Goal: Transaction & Acquisition: Purchase product/service

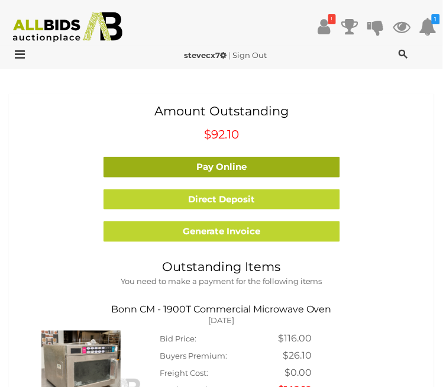
click at [301, 172] on link "Pay Online" at bounding box center [221, 167] width 236 height 21
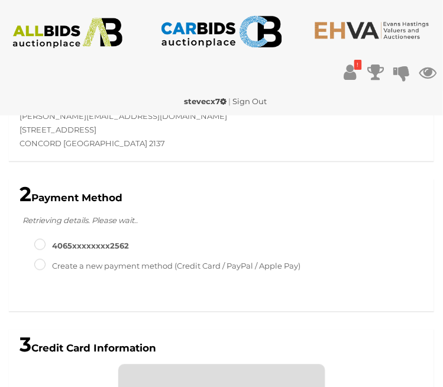
scroll to position [347, 0]
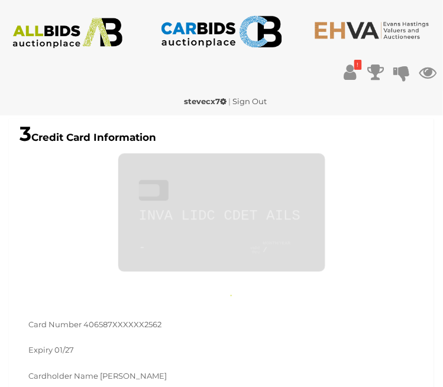
type input "**********"
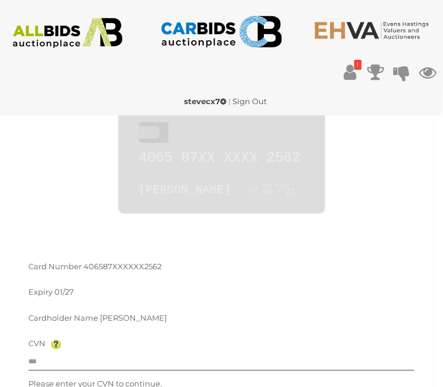
scroll to position [421, 0]
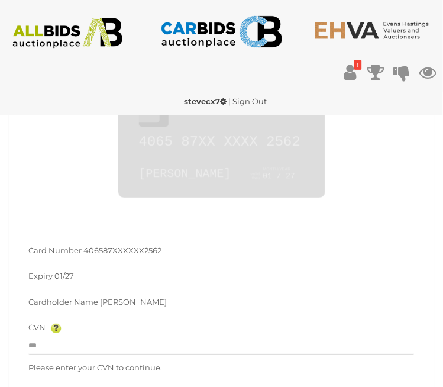
click at [181, 348] on input "text" at bounding box center [221, 346] width 386 height 18
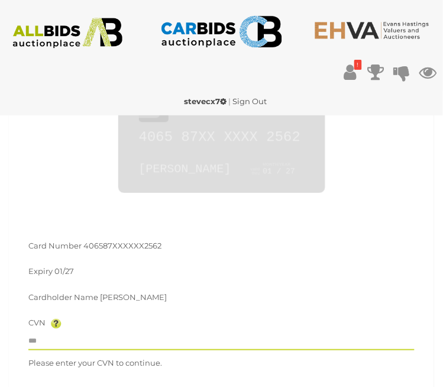
scroll to position [478, 0]
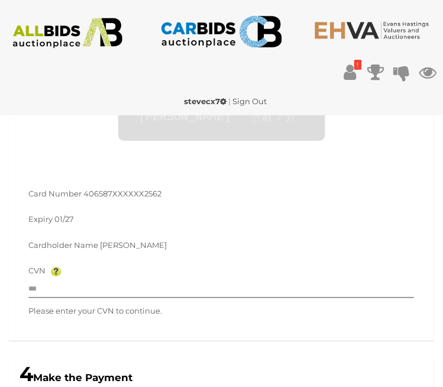
type input "**"
type input "****"
click at [139, 285] on input "text" at bounding box center [221, 289] width 386 height 18
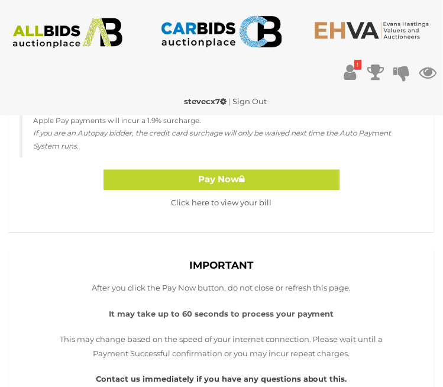
scroll to position [945, 0]
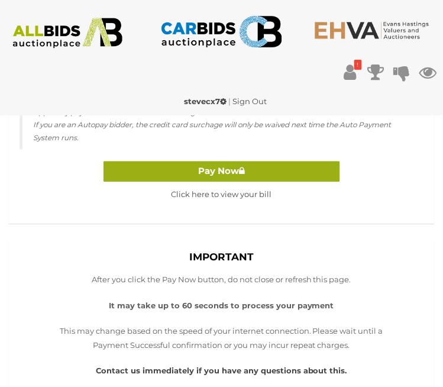
type input "***"
click at [291, 173] on button "Pay Now" at bounding box center [221, 171] width 236 height 21
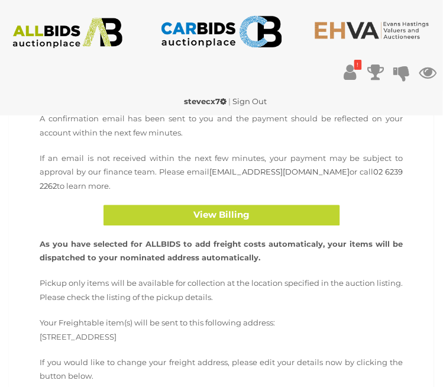
scroll to position [317, 0]
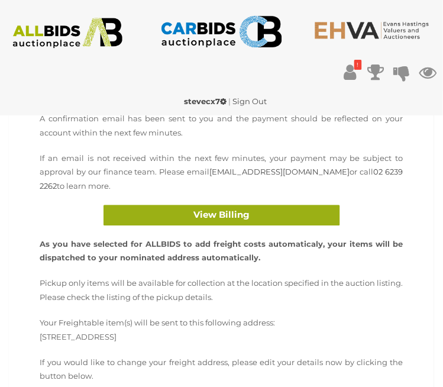
click at [153, 205] on button "View Billing" at bounding box center [221, 215] width 236 height 21
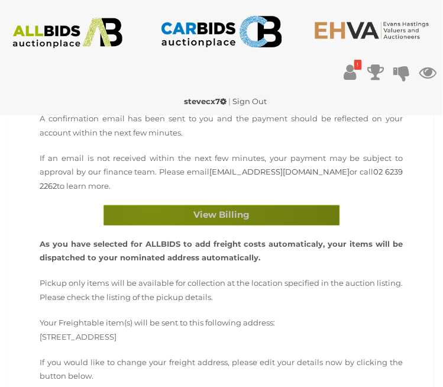
scroll to position [374, 0]
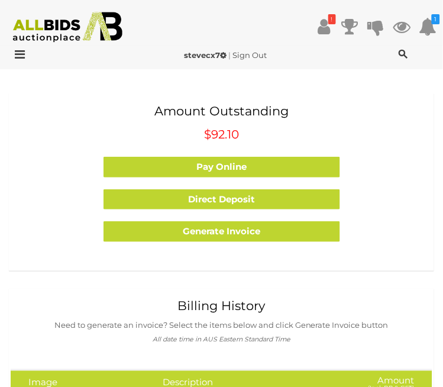
click at [25, 40] on img at bounding box center [68, 27] width 122 height 31
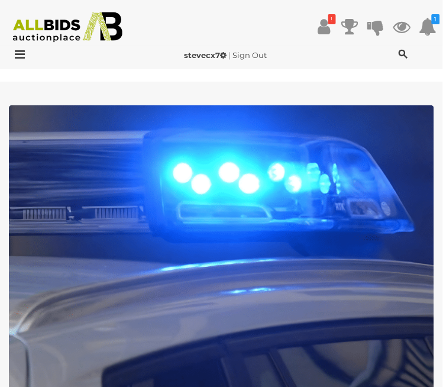
click at [329, 31] on icon at bounding box center [323, 26] width 12 height 21
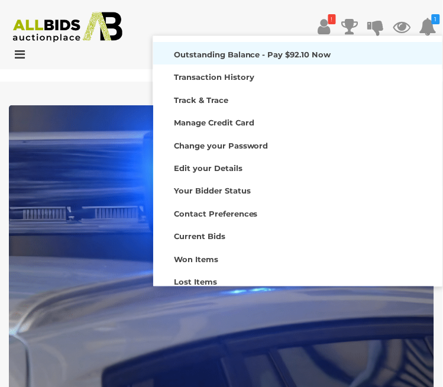
click at [265, 57] on strong "Outstanding Balance - Pay $92.10 Now" at bounding box center [252, 54] width 157 height 9
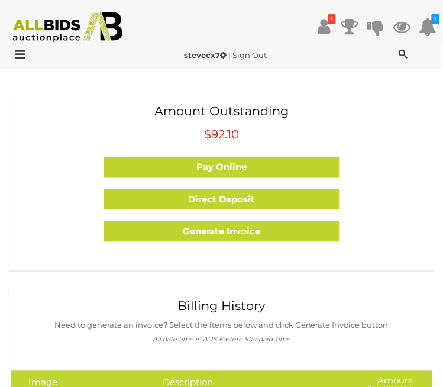
click at [327, 27] on icon at bounding box center [323, 26] width 12 height 21
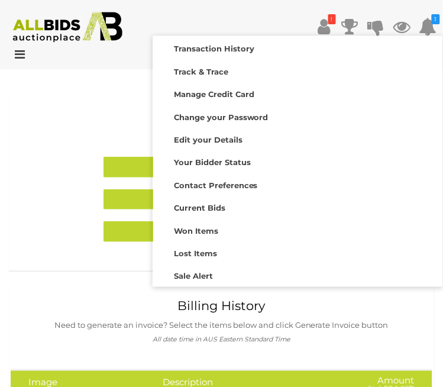
scroll to position [36, 0]
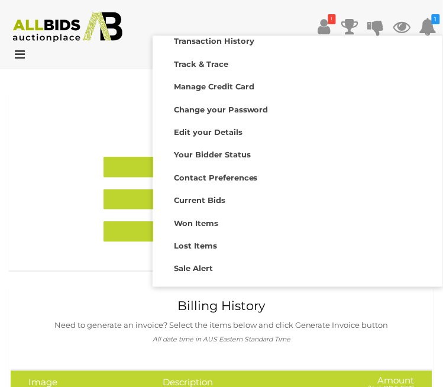
click at [259, 316] on div "Your Consignments" at bounding box center [297, 312] width 283 height 17
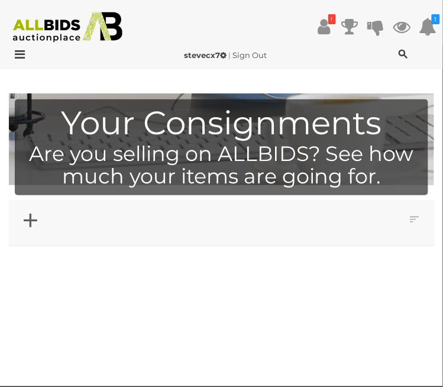
click at [326, 31] on icon at bounding box center [323, 26] width 12 height 21
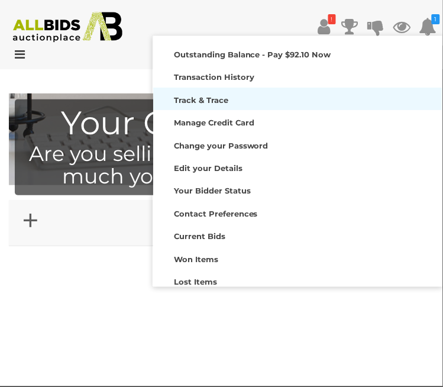
click at [254, 88] on link "Track & Trace" at bounding box center [297, 98] width 289 height 22
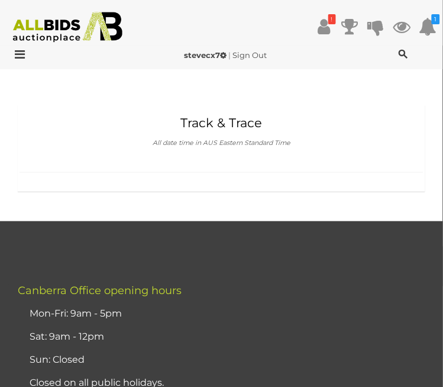
click at [243, 122] on h1 "Track & Trace" at bounding box center [221, 123] width 386 height 14
click at [326, 28] on icon at bounding box center [323, 26] width 12 height 21
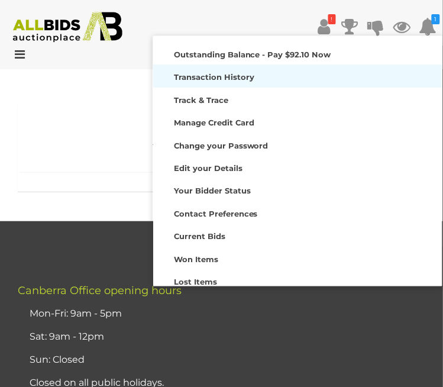
click at [240, 82] on strong "Transaction History" at bounding box center [214, 76] width 80 height 9
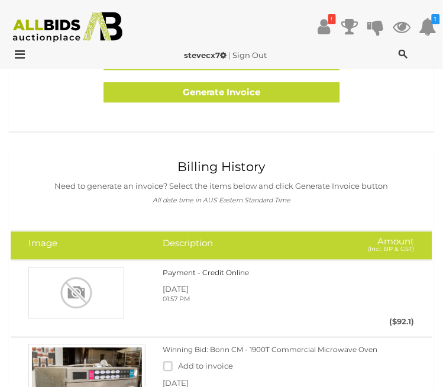
scroll to position [143, 0]
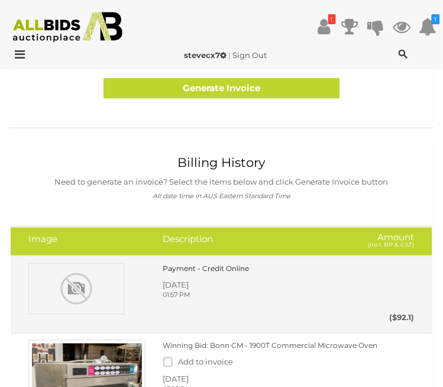
click at [189, 283] on span "Thursday, September 11, 2025" at bounding box center [176, 284] width 26 height 9
click at [189, 288] on span "Thursday, September 11, 2025" at bounding box center [176, 284] width 26 height 9
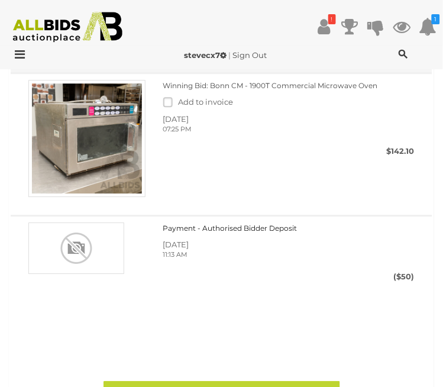
scroll to position [403, 0]
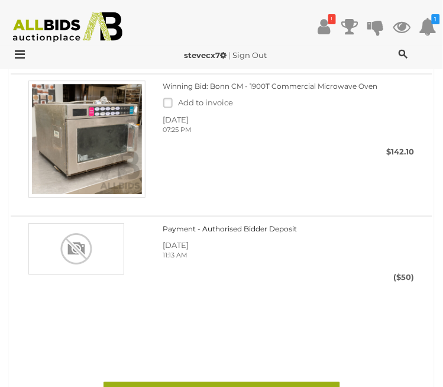
click at [319, 386] on link "Generate Invoice" at bounding box center [221, 391] width 236 height 21
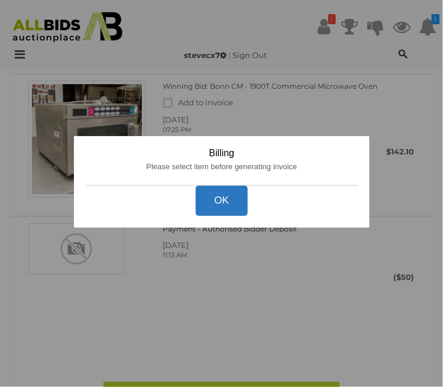
click at [232, 216] on button "OK" at bounding box center [221, 201] width 53 height 30
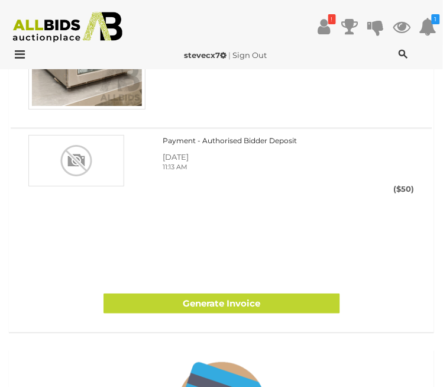
scroll to position [494, 0]
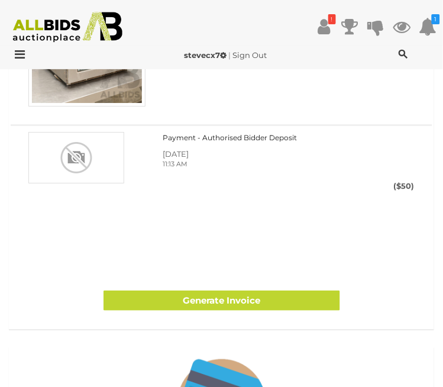
click at [280, 296] on link "Generate Invoice" at bounding box center [221, 300] width 236 height 21
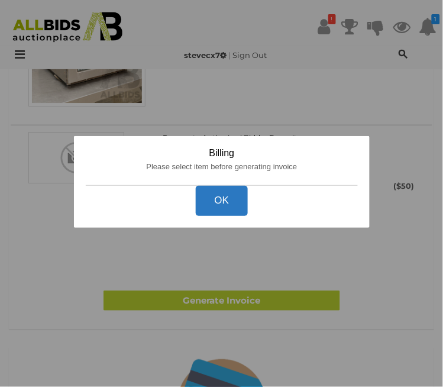
click at [230, 216] on button "OK" at bounding box center [221, 201] width 53 height 30
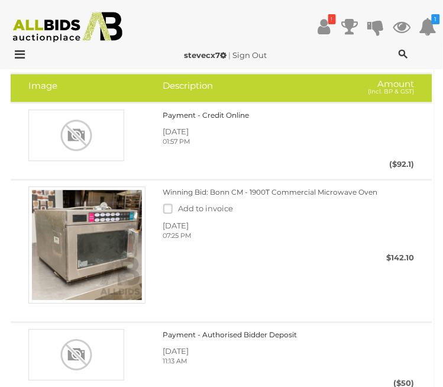
scroll to position [284, 0]
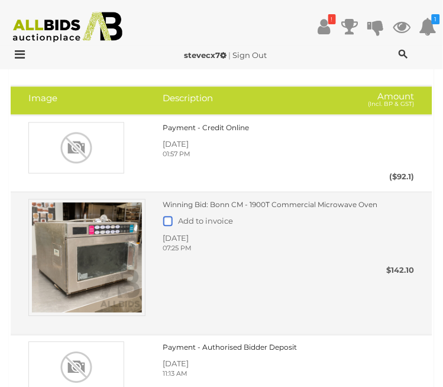
click at [170, 219] on label at bounding box center [170, 220] width 15 height 9
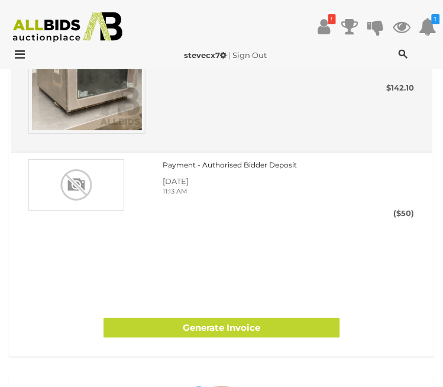
scroll to position [471, 0]
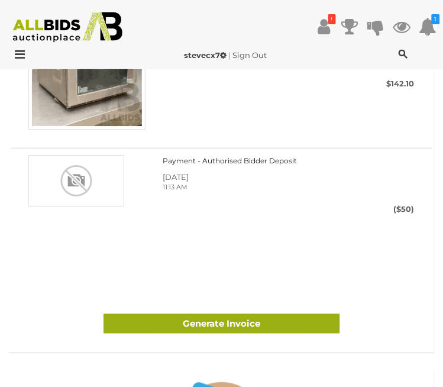
click at [300, 324] on link "Generate Invoice" at bounding box center [221, 323] width 236 height 21
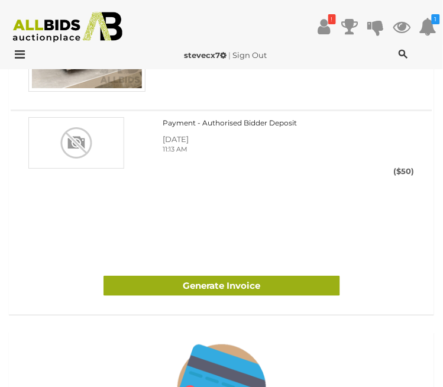
scroll to position [527, 0]
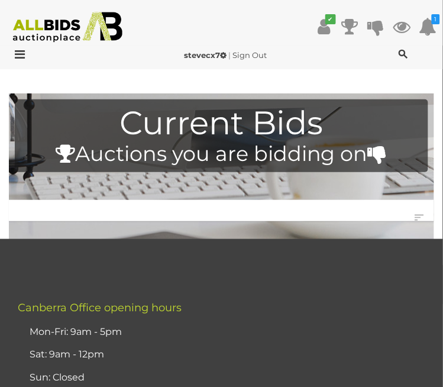
click at [20, 51] on icon at bounding box center [17, 54] width 16 height 12
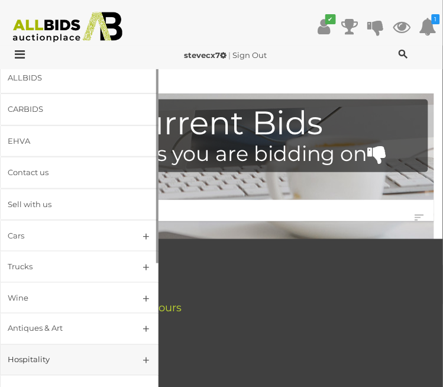
click at [40, 353] on div "Hospitality" at bounding box center [65, 360] width 115 height 14
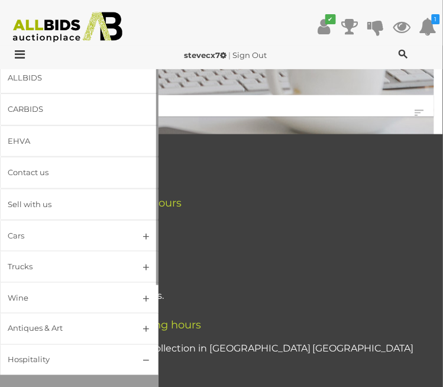
click at [60, 386] on span "Closing Every [DATE]" at bounding box center [67, 392] width 87 height 11
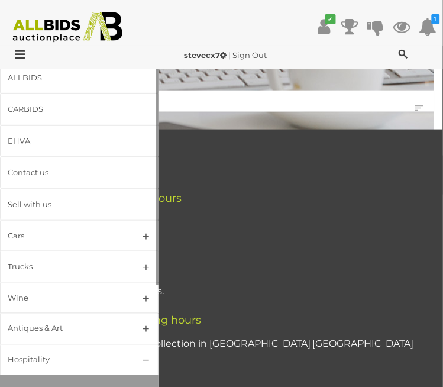
scroll to position [138, 0]
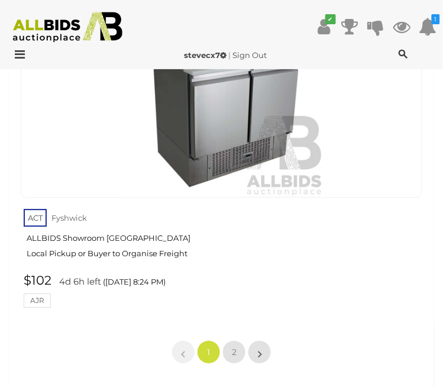
scroll to position [4079, 0]
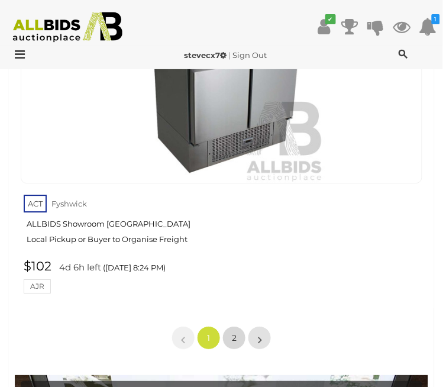
click at [235, 326] on link "2" at bounding box center [234, 338] width 24 height 24
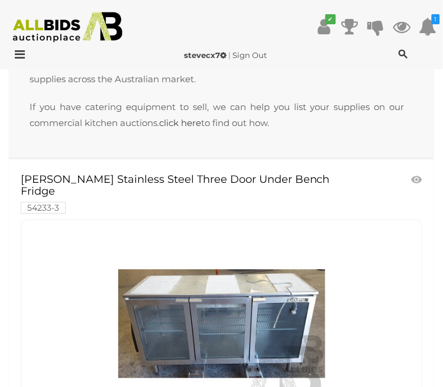
scroll to position [365, 0]
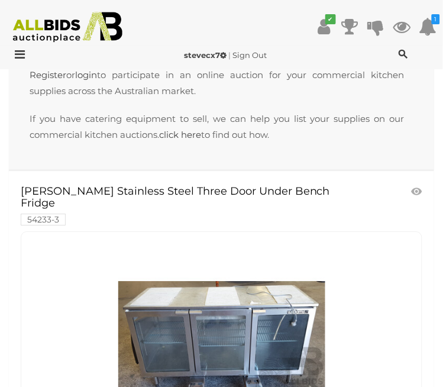
click at [22, 53] on icon at bounding box center [17, 54] width 16 height 12
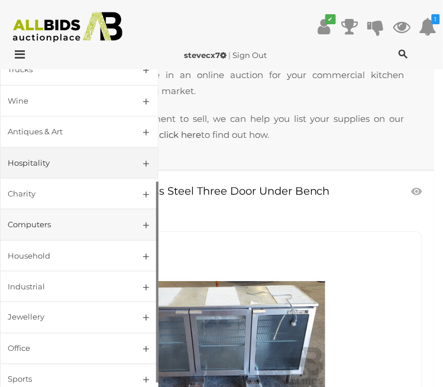
click at [31, 219] on div "Computers" at bounding box center [65, 225] width 115 height 14
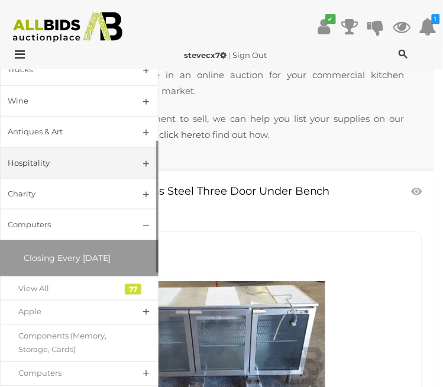
click at [43, 252] on span "Closing Every [DATE]" at bounding box center [67, 257] width 87 height 11
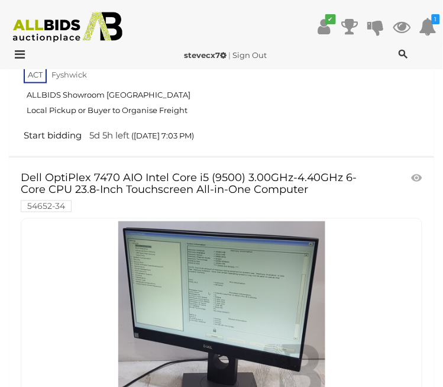
scroll to position [2054, 0]
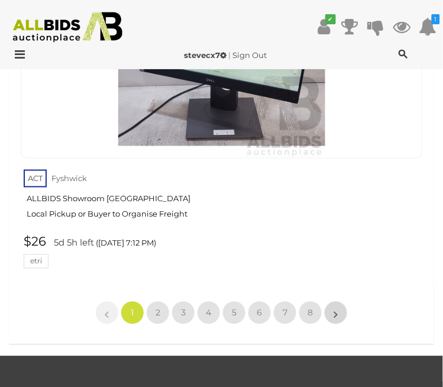
click at [339, 304] on link "»" at bounding box center [336, 313] width 24 height 24
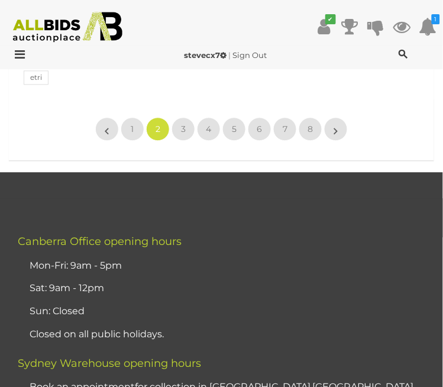
scroll to position [4090, 0]
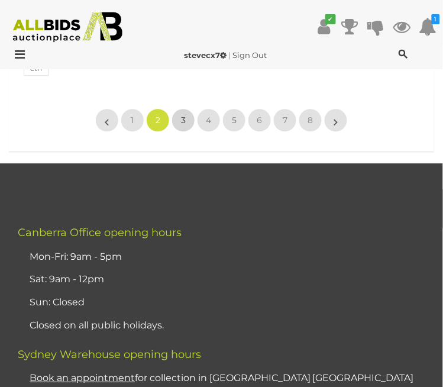
click at [183, 115] on span "3" at bounding box center [183, 120] width 5 height 11
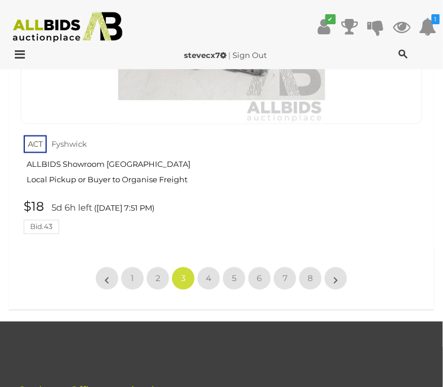
scroll to position [3904, 0]
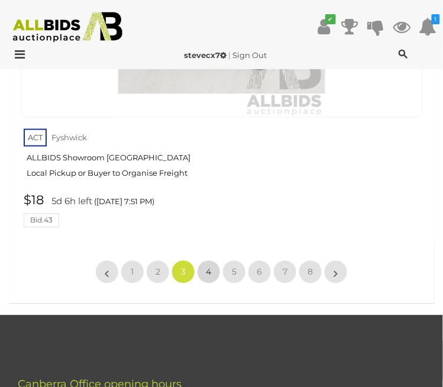
click at [207, 267] on span "4" at bounding box center [208, 272] width 5 height 11
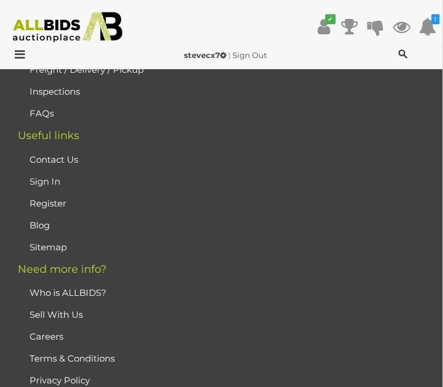
scroll to position [4804, 0]
